Goal: Task Accomplishment & Management: Use online tool/utility

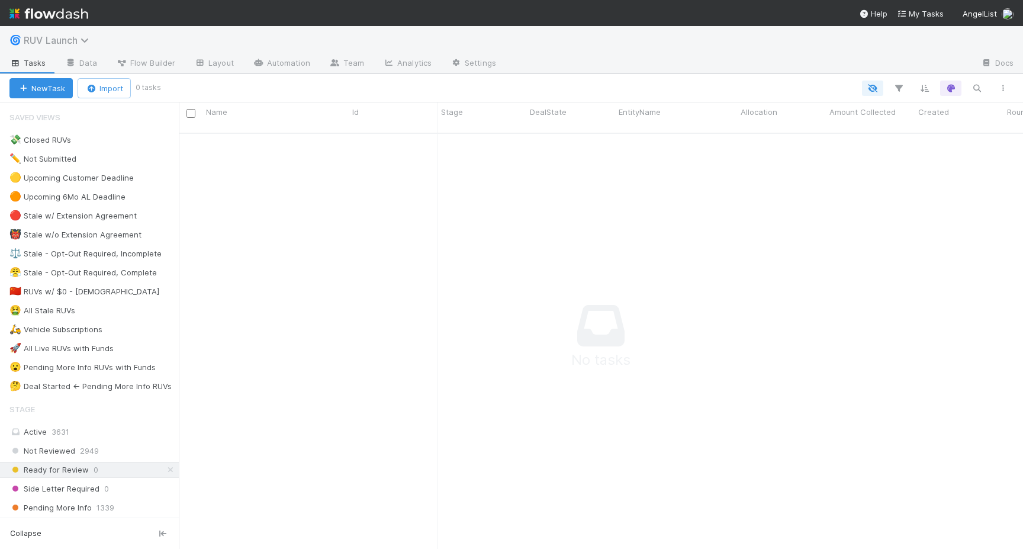
scroll to position [425, 845]
click at [80, 41] on span "RUV Launch" at bounding box center [59, 40] width 71 height 12
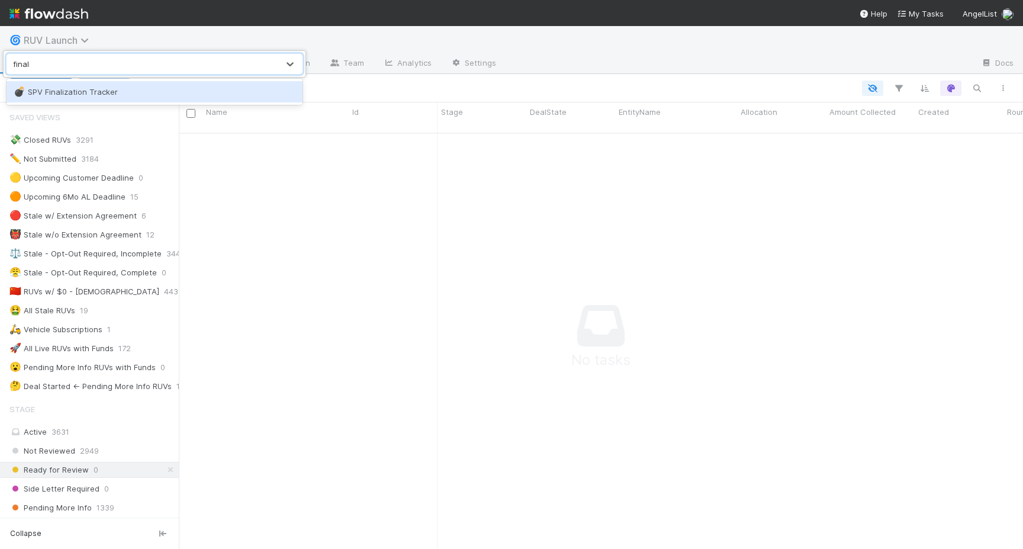
type input "finaliz"
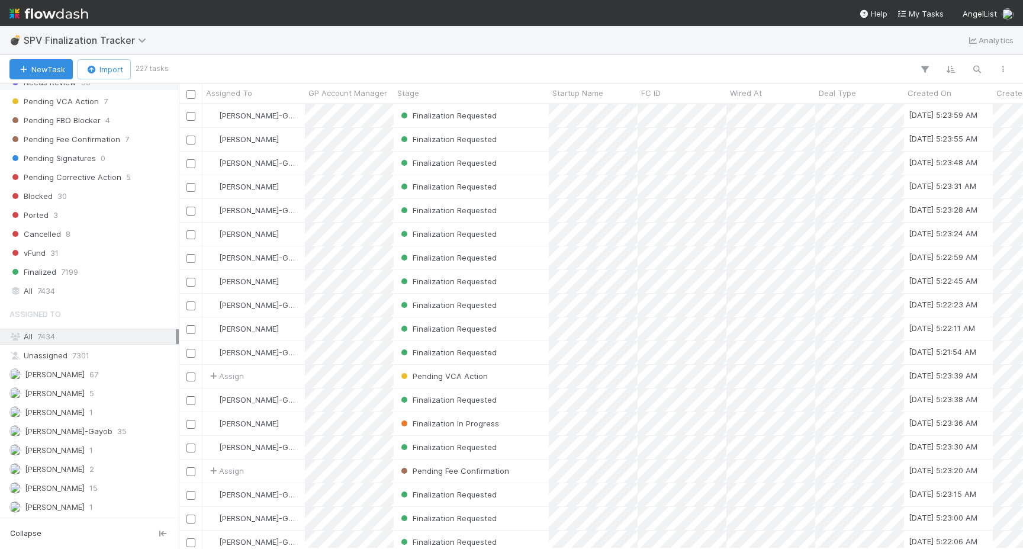
scroll to position [350, 0]
click at [36, 292] on div "All 7434" at bounding box center [92, 290] width 166 height 15
click at [975, 81] on div "New Task Import 7434 tasks Search Search Search" at bounding box center [511, 69] width 1023 height 28
click at [975, 80] on div "New Task Import 7434 tasks" at bounding box center [511, 69] width 1023 height 28
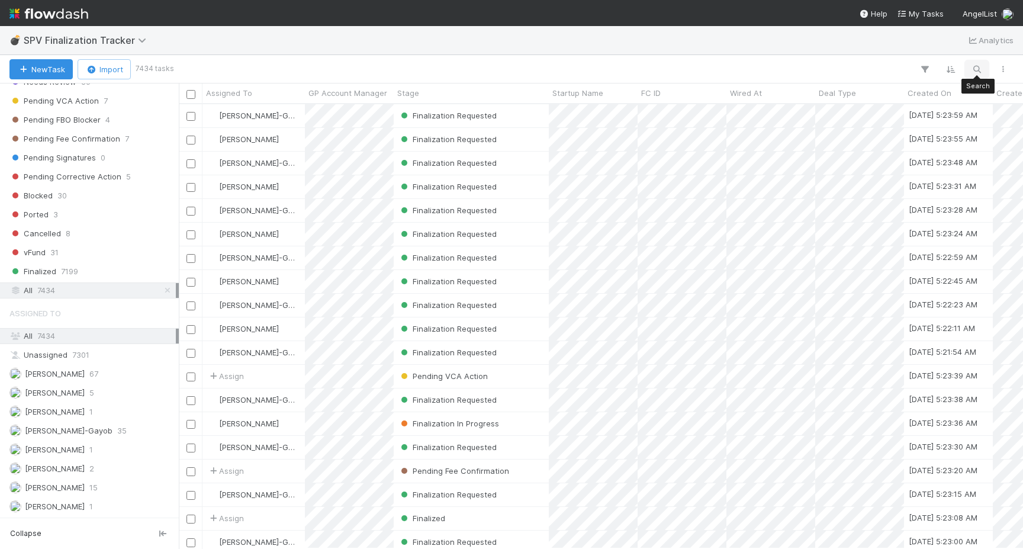
click at [974, 75] on button "button" at bounding box center [977, 69] width 21 height 15
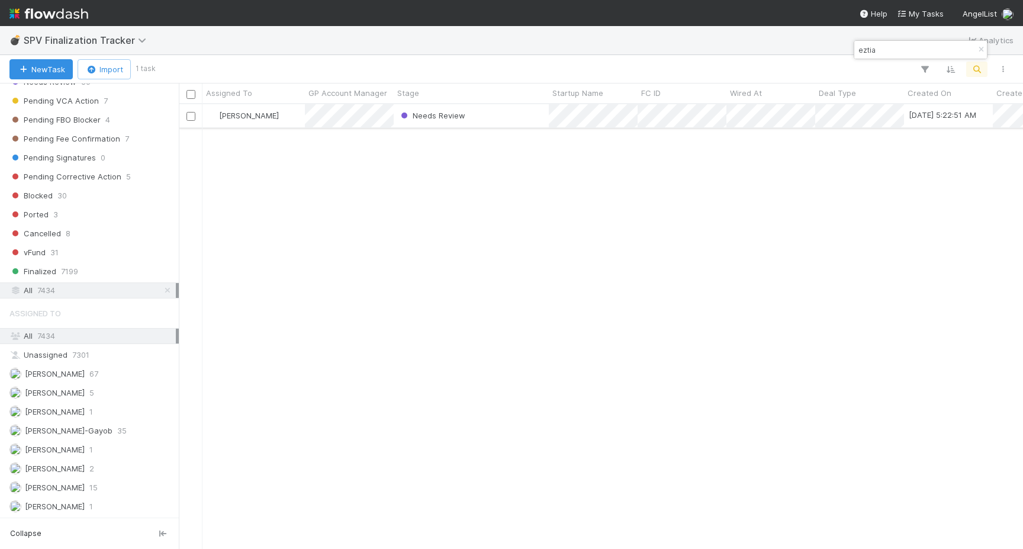
type input "eztia"
click at [518, 122] on div "Needs Review" at bounding box center [471, 115] width 155 height 23
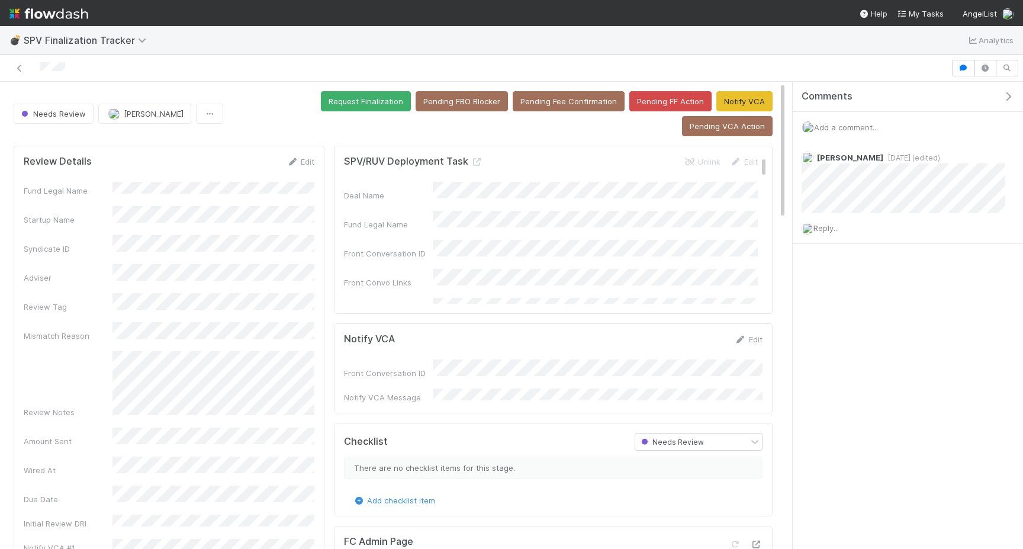
click at [27, 67] on div at bounding box center [476, 68] width 942 height 17
click at [19, 67] on icon at bounding box center [20, 69] width 12 height 8
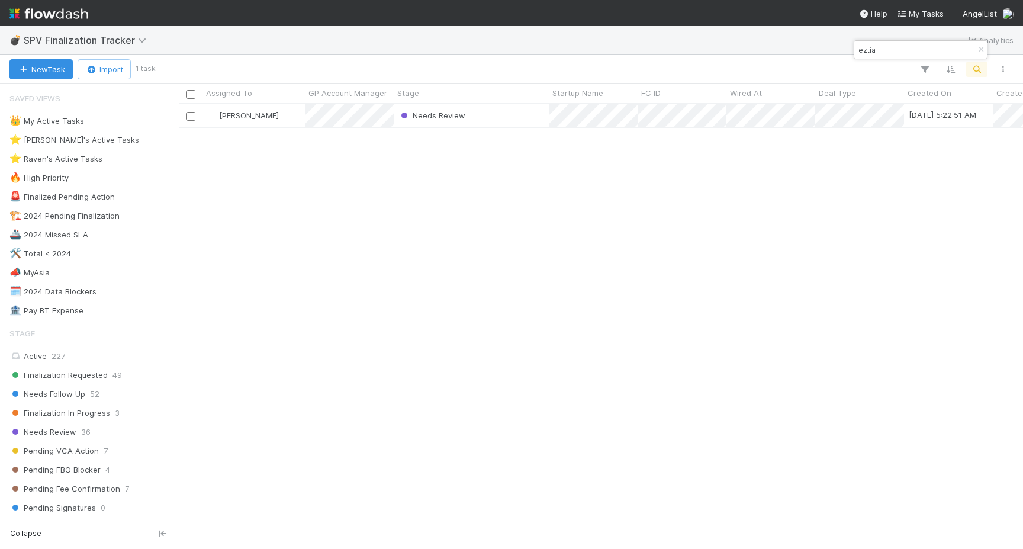
scroll to position [444, 845]
click at [912, 49] on input "eztia" at bounding box center [915, 50] width 118 height 14
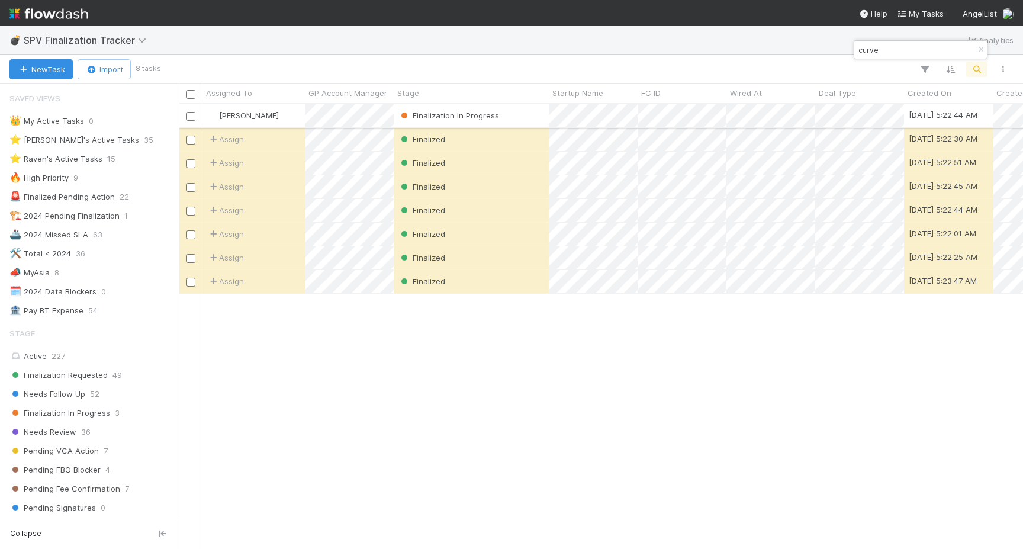
type input "curve"
click at [527, 113] on div "Finalization In Progress" at bounding box center [471, 115] width 155 height 23
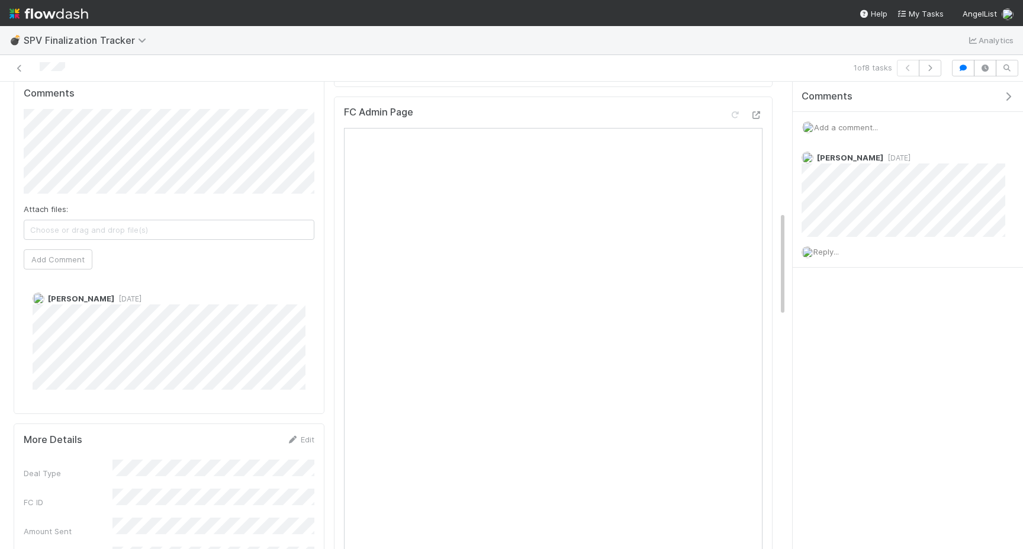
scroll to position [579, 0]
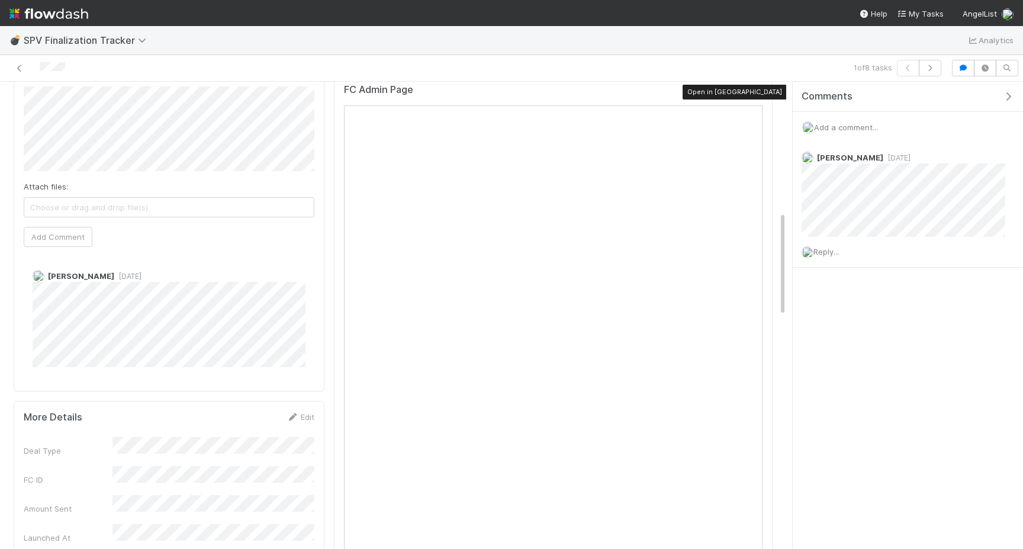
click at [756, 89] on icon at bounding box center [757, 93] width 12 height 8
click at [21, 68] on icon at bounding box center [20, 69] width 12 height 8
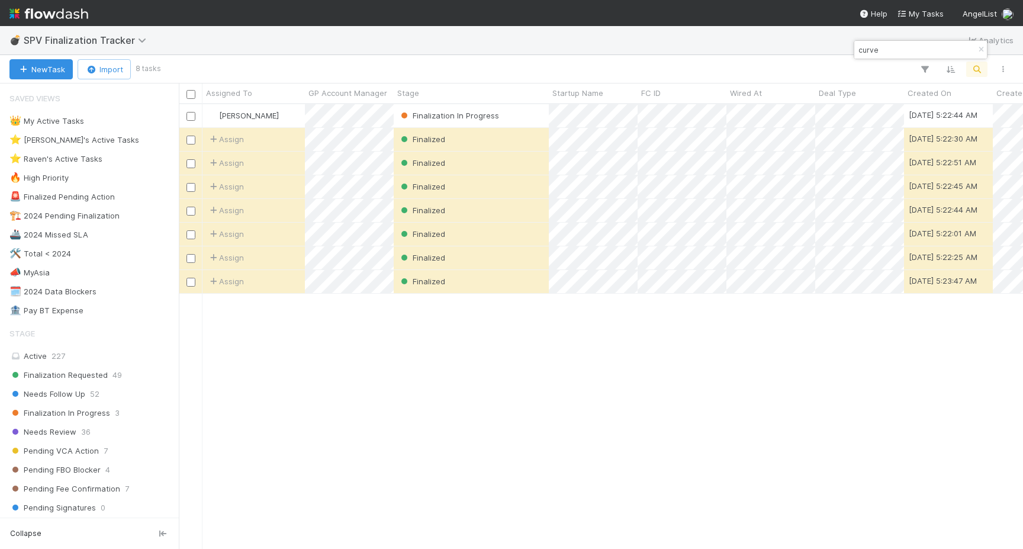
scroll to position [0, 1]
click at [894, 49] on input "curve" at bounding box center [915, 50] width 118 height 14
paste input "53100"
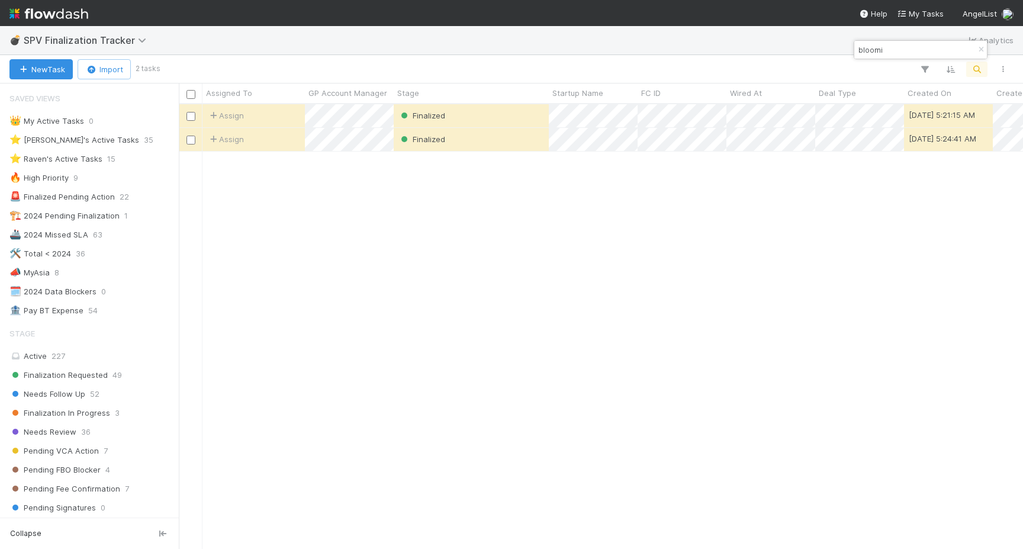
scroll to position [444, 845]
type input "bloomi"
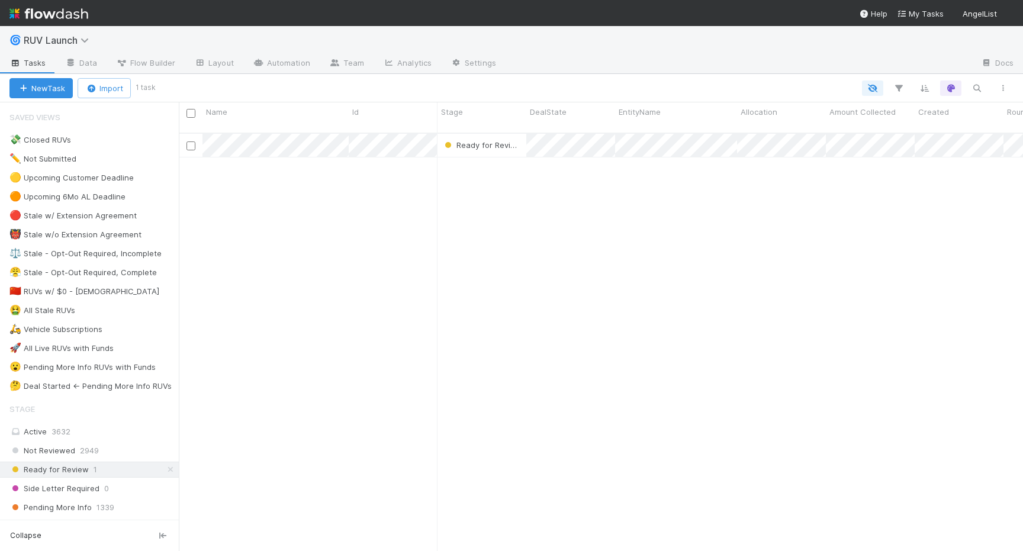
scroll to position [428, 845]
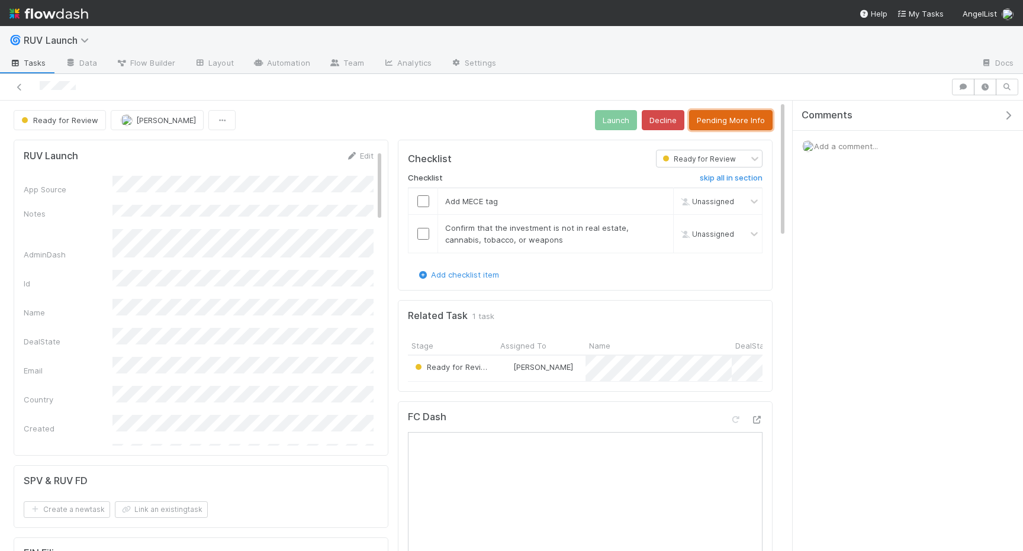
click at [709, 127] on button "Pending More Info" at bounding box center [731, 120] width 84 height 20
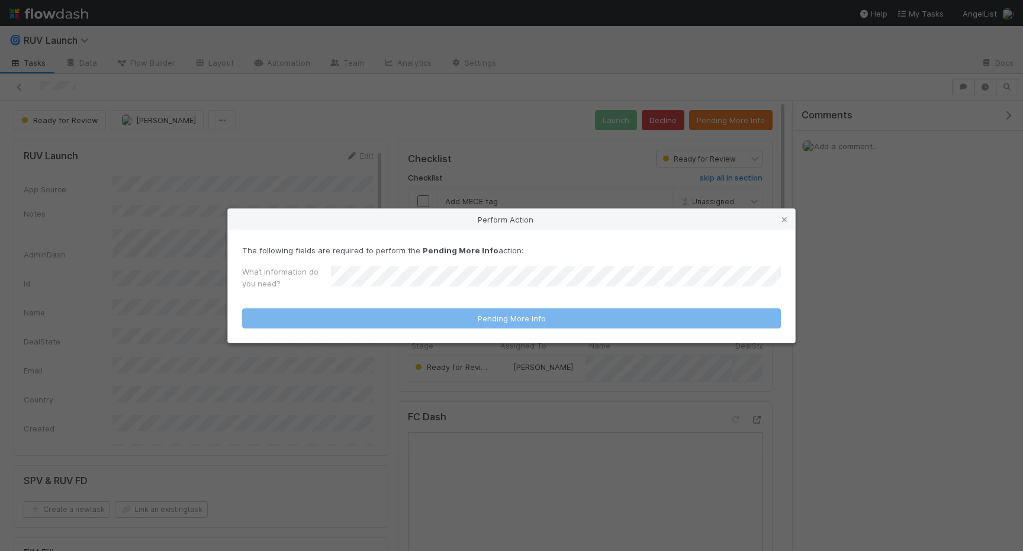
click at [496, 294] on div "What information do you need?" at bounding box center [511, 280] width 539 height 28
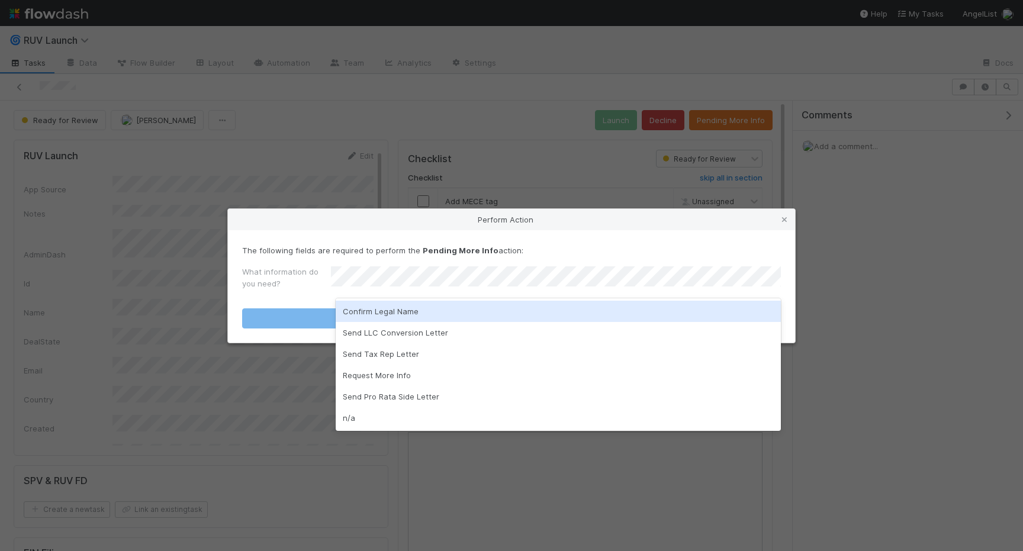
click at [412, 310] on div "Confirm Legal Name" at bounding box center [558, 311] width 445 height 21
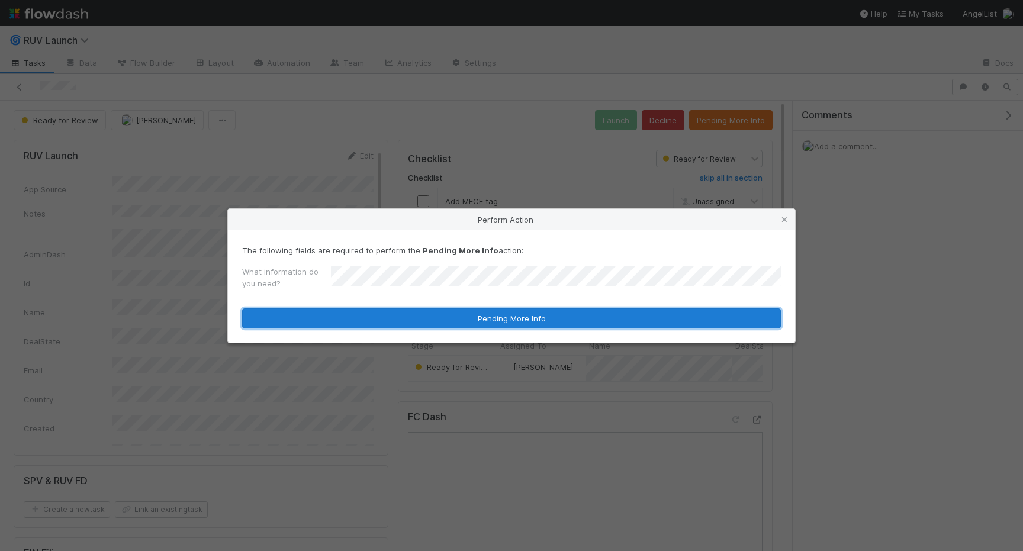
click at [401, 323] on button "Pending More Info" at bounding box center [511, 319] width 539 height 20
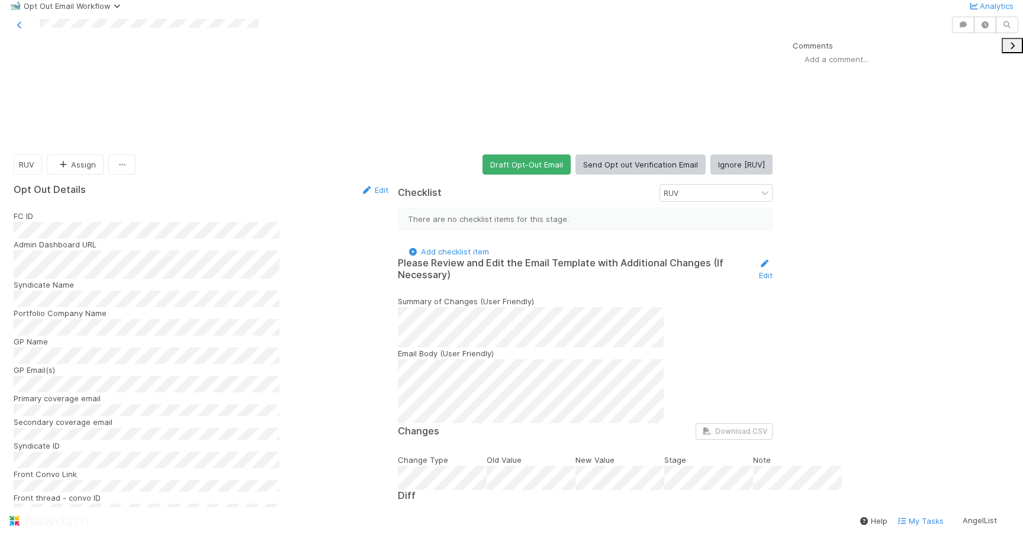
click at [729, 155] on button "Ignore [RUV]" at bounding box center [742, 165] width 62 height 20
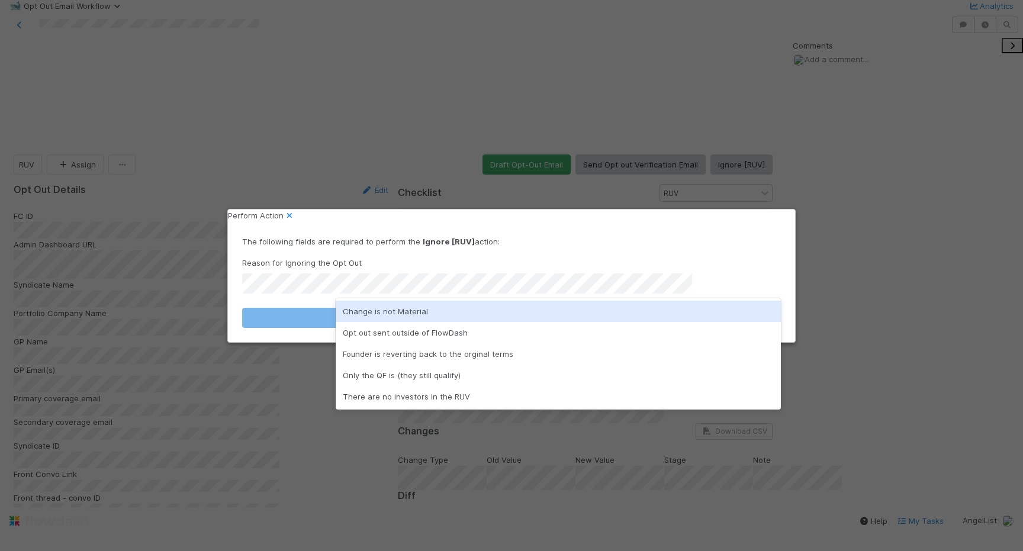
click at [595, 305] on div "Change is not Material" at bounding box center [558, 311] width 445 height 21
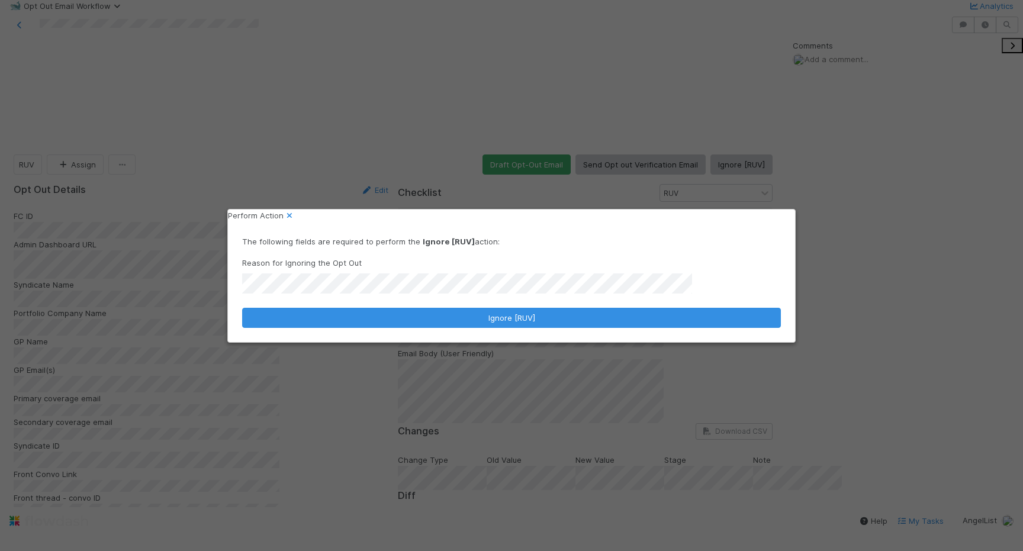
click at [595, 307] on form "The following fields are required to perform the Ignore [RUV] action: Reason fo…" at bounding box center [511, 282] width 539 height 92
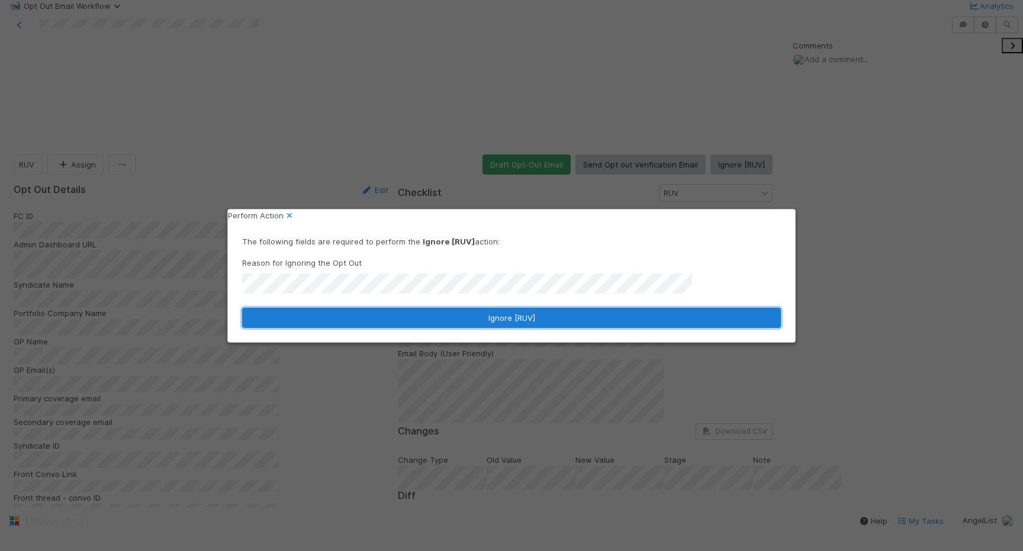
click at [585, 319] on button "Ignore [RUV]" at bounding box center [511, 318] width 539 height 20
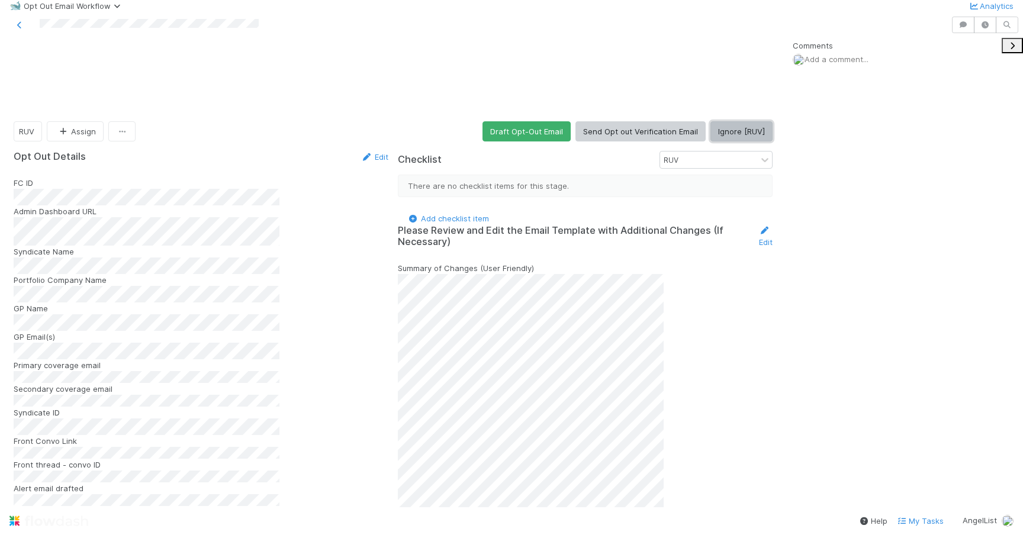
click at [733, 121] on button "Ignore [RUV]" at bounding box center [742, 131] width 62 height 20
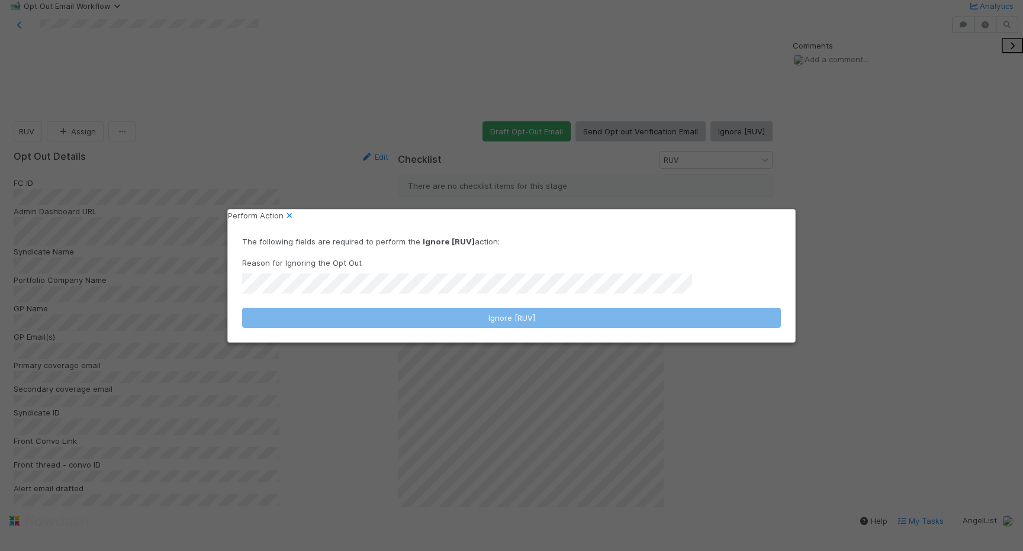
click at [470, 272] on div "Reason for Ignoring the Opt Out" at bounding box center [511, 275] width 539 height 37
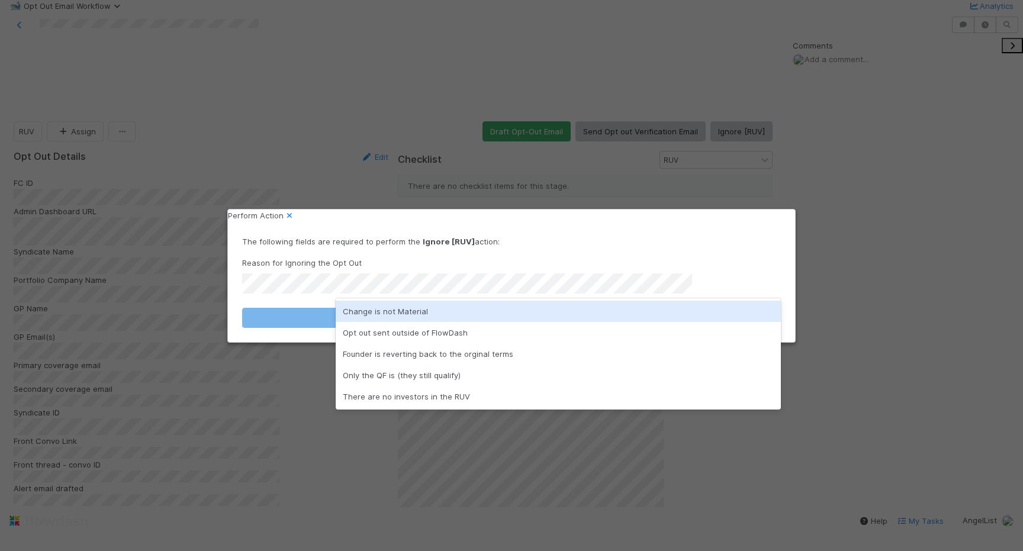
click at [470, 305] on div "Change is not Material" at bounding box center [558, 311] width 445 height 21
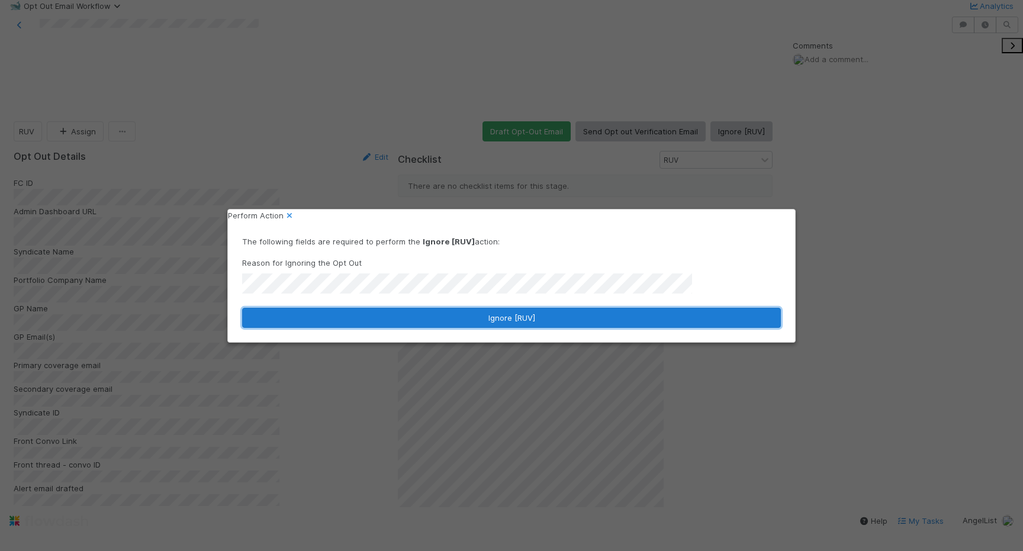
click at [470, 311] on button "Ignore [RUV]" at bounding box center [511, 318] width 539 height 20
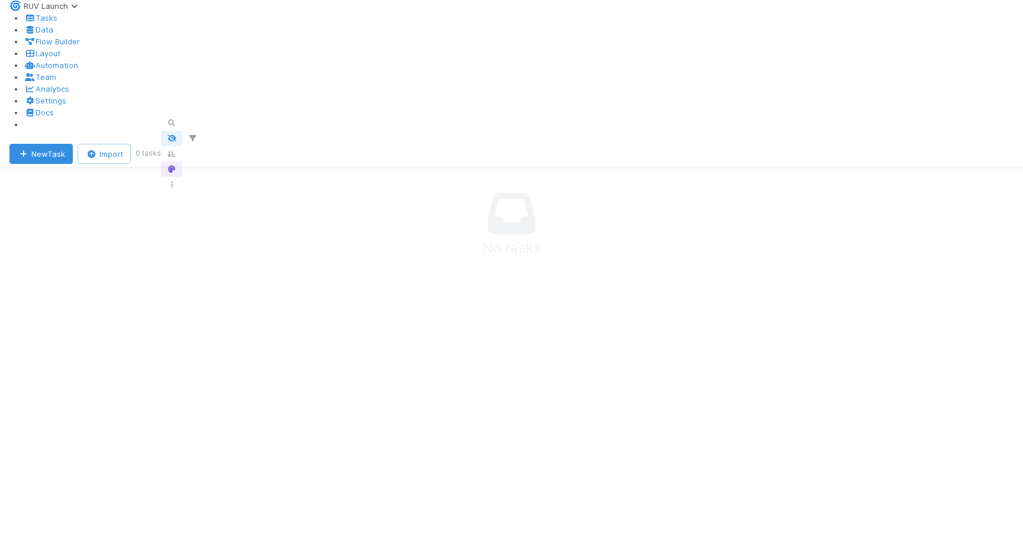
scroll to position [248, 0]
